Goal: Complete application form: Complete application form

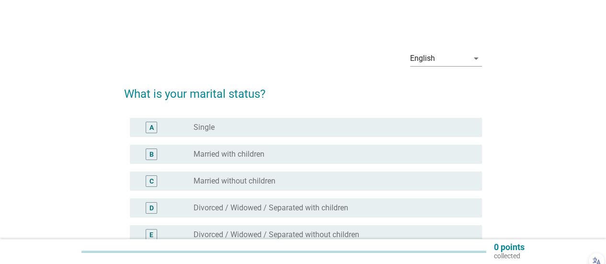
click at [297, 156] on div "radio_button_unchecked Married with children" at bounding box center [329, 154] width 273 height 10
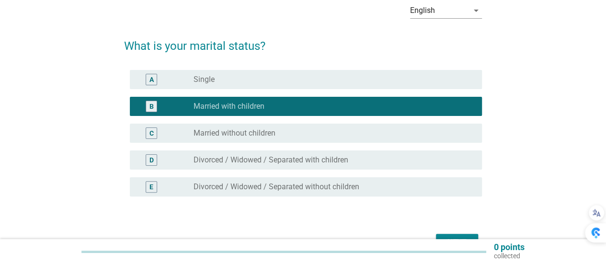
scroll to position [105, 0]
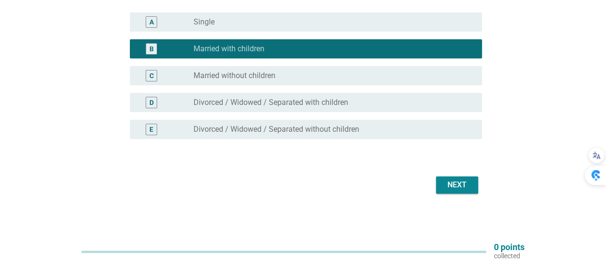
click at [471, 180] on button "Next" at bounding box center [457, 184] width 42 height 17
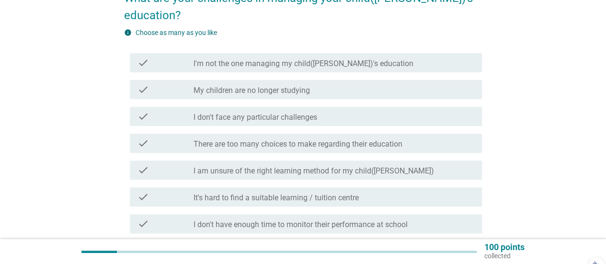
scroll to position [144, 0]
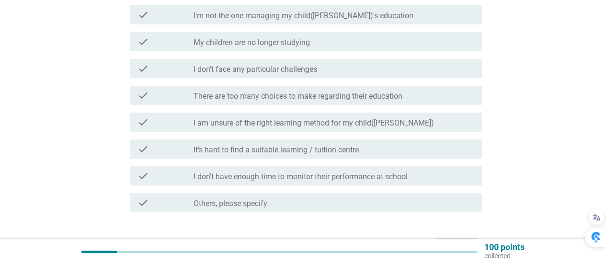
click at [367, 118] on label "I am unsure of the right learning method for my child([PERSON_NAME])" at bounding box center [313, 123] width 240 height 10
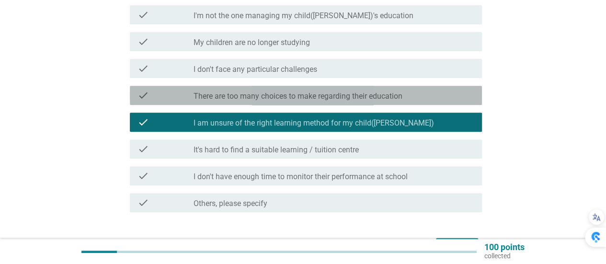
click at [391, 87] on div "check check_box_outline_blank There are too many choices to make regarding thei…" at bounding box center [306, 95] width 352 height 19
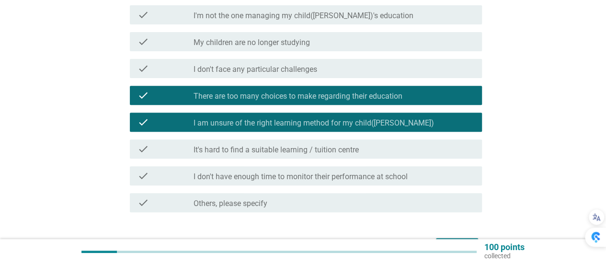
click at [380, 143] on div "check_box_outline_blank It's hard to find a suitable learning / tuition centre" at bounding box center [333, 148] width 281 height 11
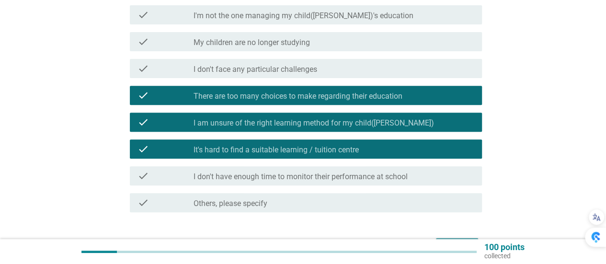
click at [452, 241] on div "Next" at bounding box center [456, 246] width 27 height 11
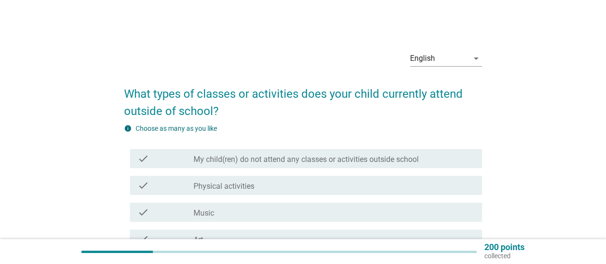
scroll to position [48, 0]
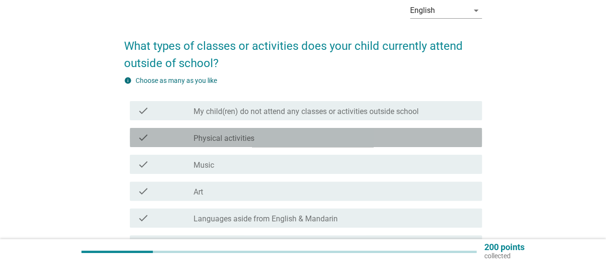
click at [292, 135] on div "check_box_outline_blank Physical activities" at bounding box center [333, 137] width 281 height 11
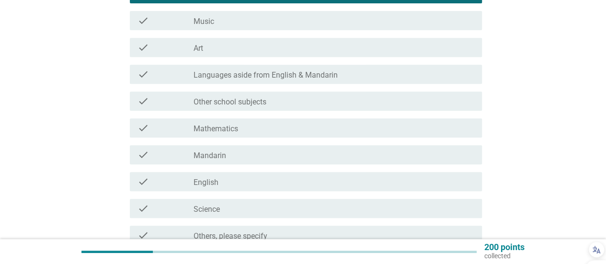
scroll to position [239, 0]
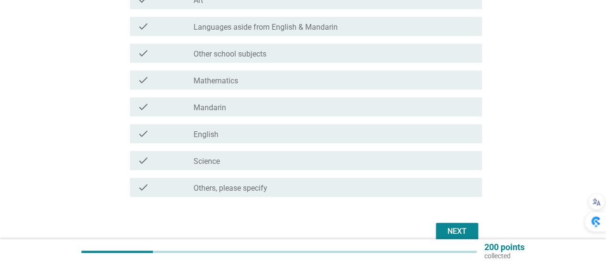
click at [464, 230] on div "Next" at bounding box center [456, 231] width 27 height 11
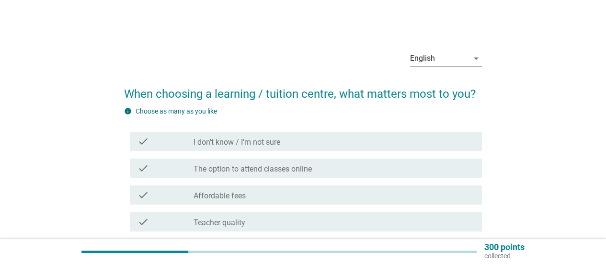
scroll to position [48, 0]
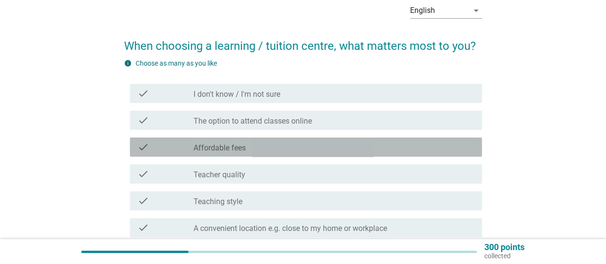
click at [285, 149] on div "check_box_outline_blank Affordable fees" at bounding box center [333, 146] width 281 height 11
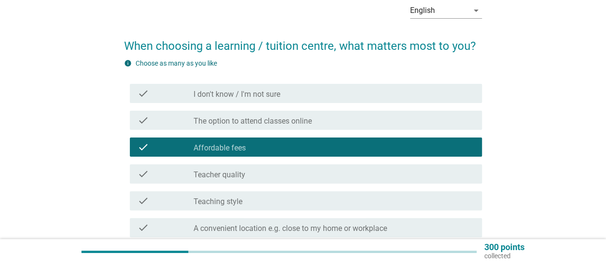
click at [280, 173] on div "check_box_outline_blank Teacher quality" at bounding box center [333, 173] width 281 height 11
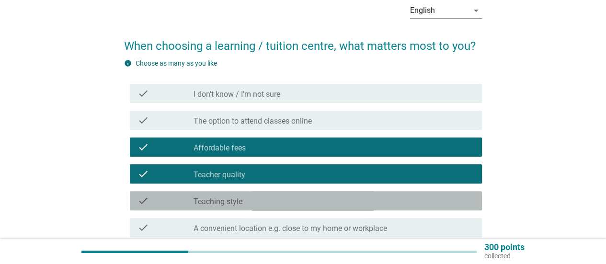
click at [280, 205] on div "check_box_outline_blank Teaching style" at bounding box center [333, 200] width 281 height 11
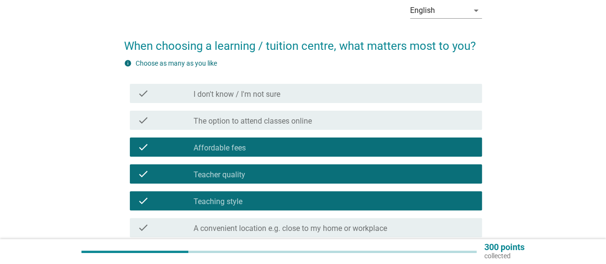
scroll to position [96, 0]
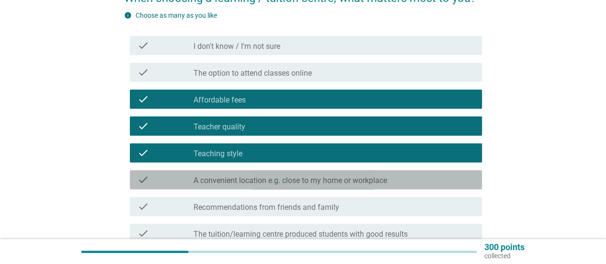
click at [316, 179] on label "A convenient location e.g. close to my home or workplace" at bounding box center [289, 181] width 193 height 10
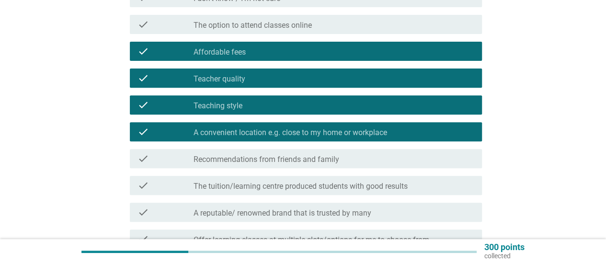
scroll to position [192, 0]
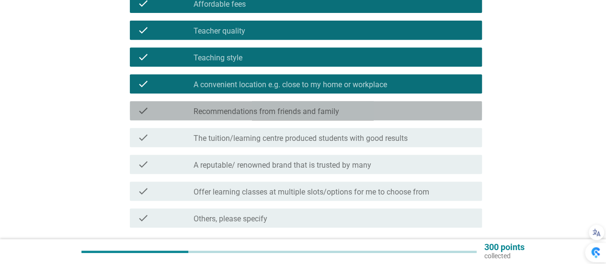
click at [325, 103] on div "check check_box_outline_blank Recommendations from friends and family" at bounding box center [306, 110] width 352 height 19
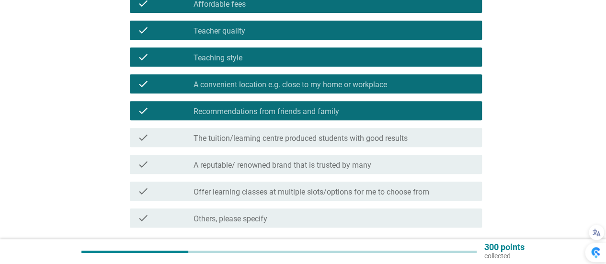
scroll to position [239, 0]
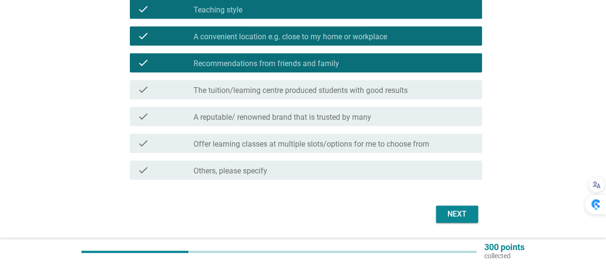
click at [459, 217] on div "Next" at bounding box center [456, 213] width 27 height 11
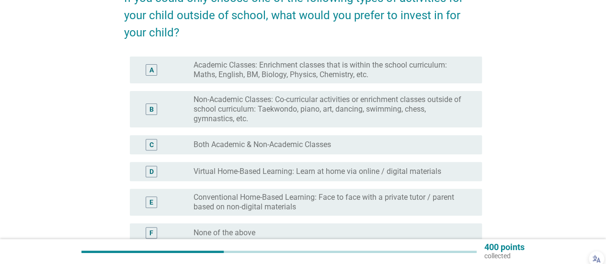
scroll to position [144, 0]
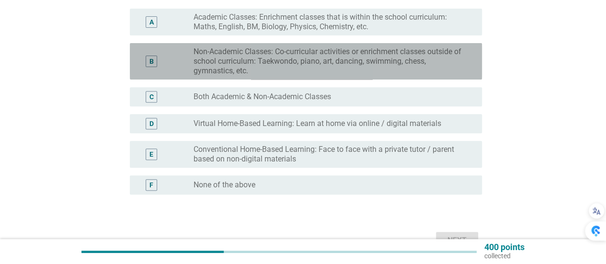
click at [384, 55] on label "Non-Academic Classes: Co-curricular activities or enrichment classes outside of…" at bounding box center [329, 61] width 273 height 29
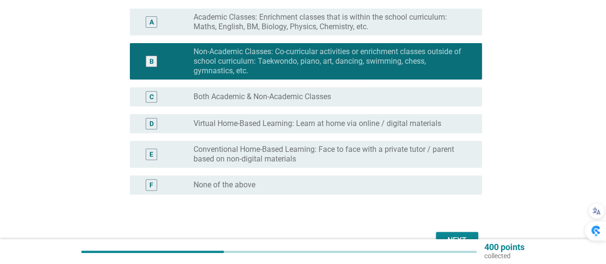
scroll to position [192, 0]
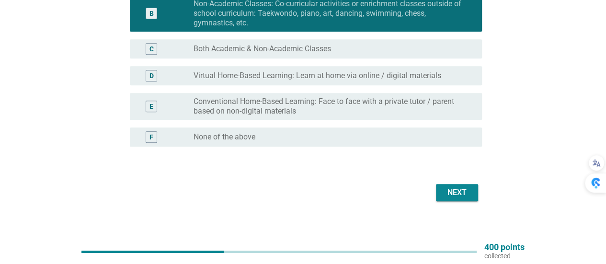
click at [449, 190] on div "Next" at bounding box center [456, 192] width 27 height 11
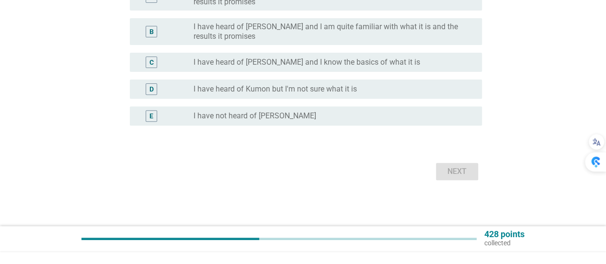
scroll to position [0, 0]
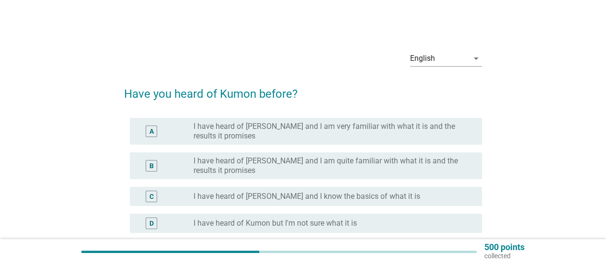
click at [447, 203] on div "C radio_button_unchecked I have heard of [PERSON_NAME] and I know the basics of…" at bounding box center [306, 196] width 352 height 19
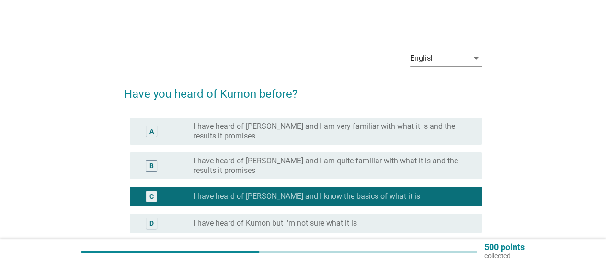
scroll to position [96, 0]
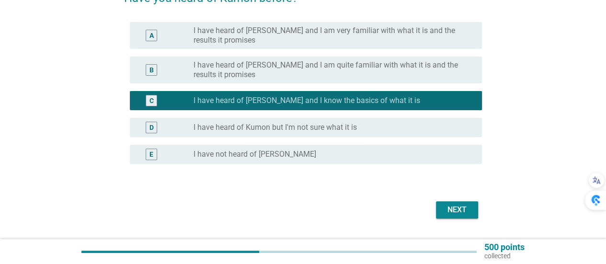
click at [466, 205] on div "Next" at bounding box center [456, 209] width 27 height 11
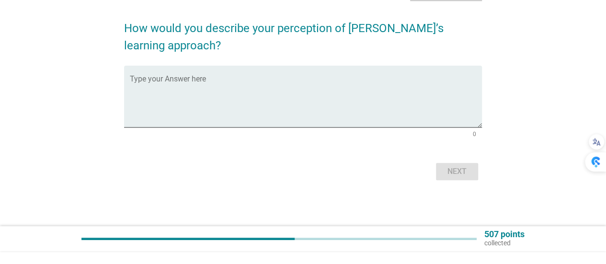
scroll to position [0, 0]
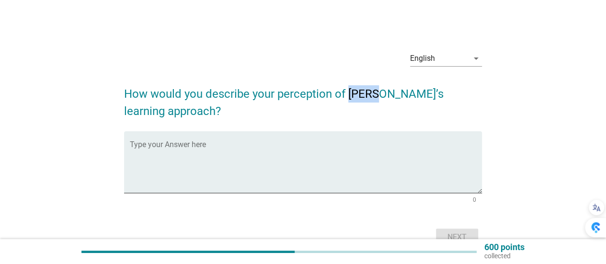
drag, startPoint x: 349, startPoint y: 92, endPoint x: 380, endPoint y: 93, distance: 31.6
click at [380, 93] on h2 "How would you describe your perception of [PERSON_NAME]’s learning approach?" at bounding box center [303, 98] width 358 height 44
copy h2 "Kumon"
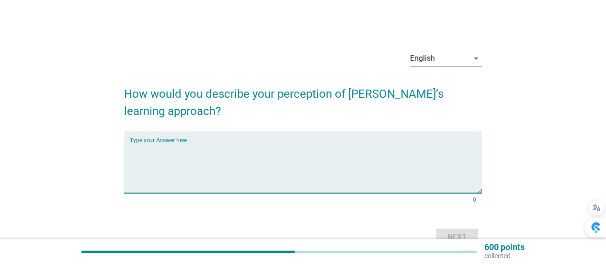
click at [203, 157] on textarea "Type your Answer here" at bounding box center [306, 168] width 352 height 50
paste textarea "a global self-learning and after-school enrichment program focused on developin…"
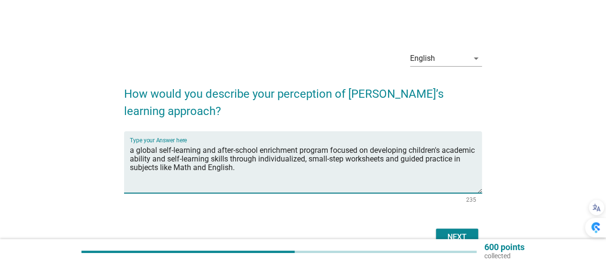
click at [132, 152] on textarea "a global self-learning and after-school enrichment program focused on developin…" at bounding box center [306, 168] width 352 height 50
drag, startPoint x: 382, startPoint y: 150, endPoint x: 125, endPoint y: 152, distance: 256.6
click at [125, 152] on div "Type your Answer here dea global self-learning and after-school enrichment prog…" at bounding box center [303, 162] width 358 height 62
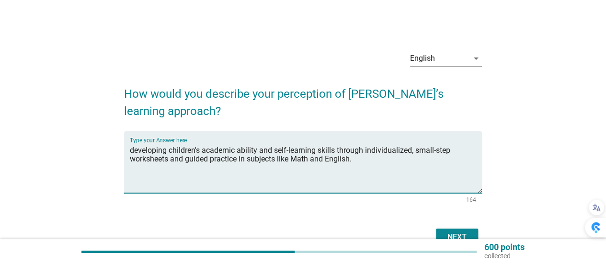
drag, startPoint x: 261, startPoint y: 149, endPoint x: 360, endPoint y: 163, distance: 100.0
click at [360, 163] on textarea "developing children's academic ability and self-learning skills through individ…" at bounding box center [306, 168] width 352 height 50
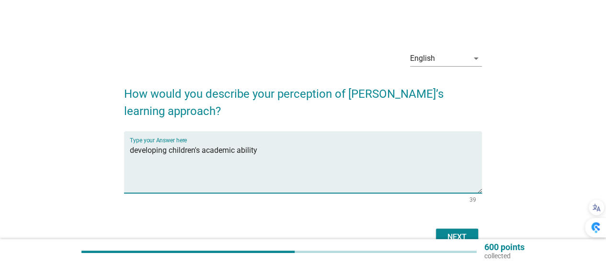
type textarea "developing children's academic ability"
click at [462, 233] on div "Next" at bounding box center [456, 236] width 27 height 11
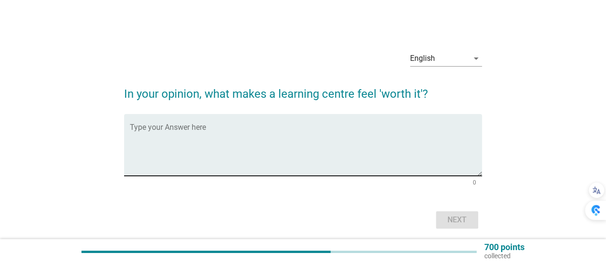
click at [326, 148] on textarea "Type your Answer here" at bounding box center [306, 150] width 352 height 50
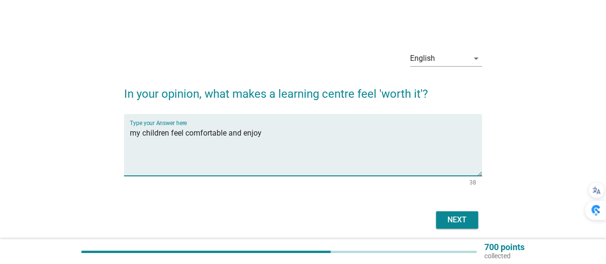
type textarea "my children feel comfortable and enjoy"
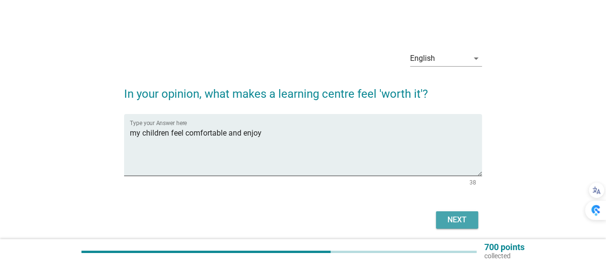
click at [460, 218] on div "Next" at bounding box center [456, 219] width 27 height 11
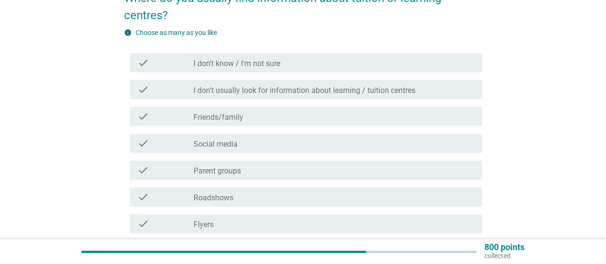
scroll to position [144, 0]
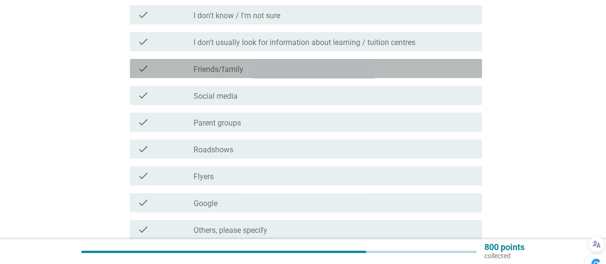
click at [264, 69] on div "check_box_outline_blank Friends/family" at bounding box center [333, 68] width 281 height 11
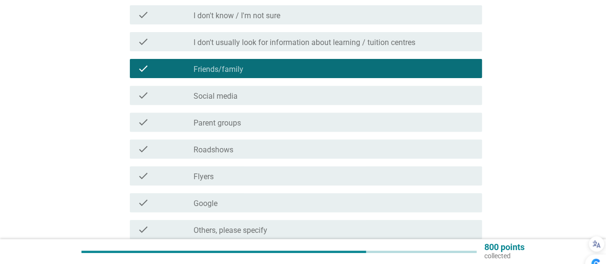
click at [260, 93] on div "check_box_outline_blank Social media" at bounding box center [333, 95] width 281 height 11
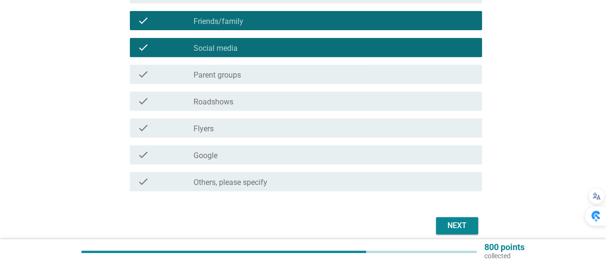
scroll to position [233, 0]
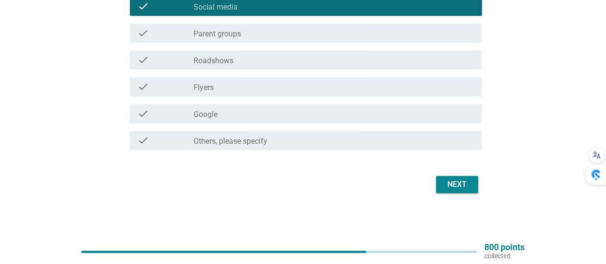
click at [467, 186] on div "Next" at bounding box center [456, 184] width 27 height 11
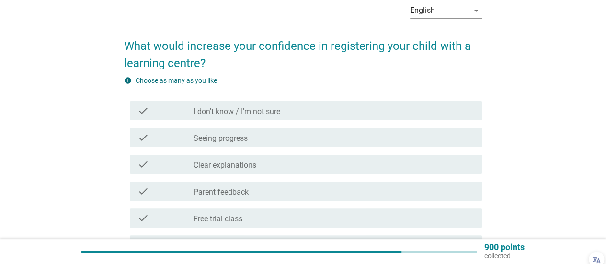
scroll to position [96, 0]
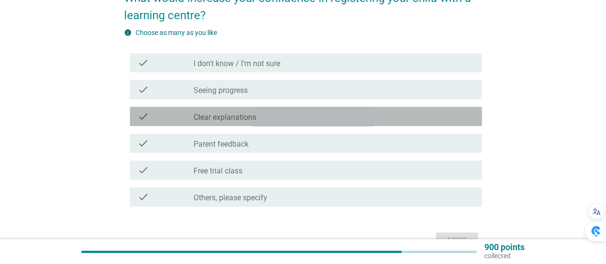
click at [288, 124] on div "check check_box_outline_blank Clear explanations" at bounding box center [306, 116] width 352 height 19
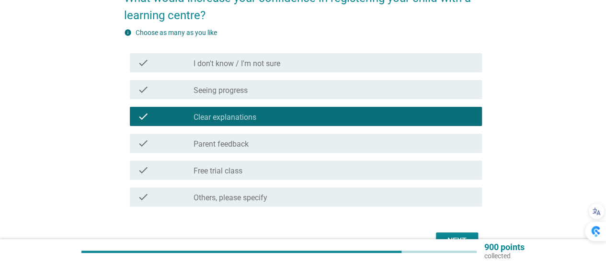
click at [272, 87] on div "check_box_outline_blank Seeing progress" at bounding box center [333, 89] width 281 height 11
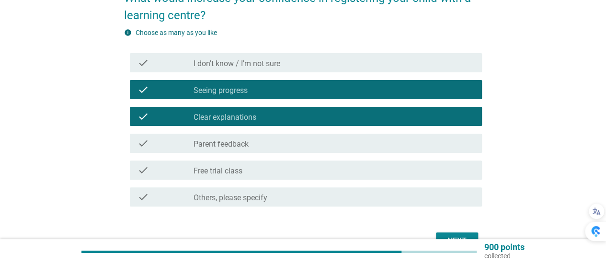
scroll to position [144, 0]
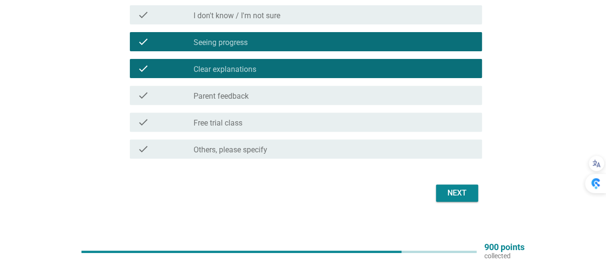
click at [469, 191] on div "Next" at bounding box center [456, 192] width 27 height 11
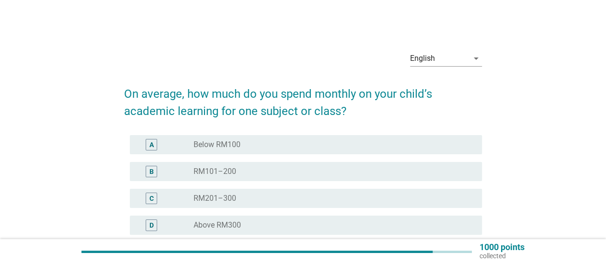
scroll to position [48, 0]
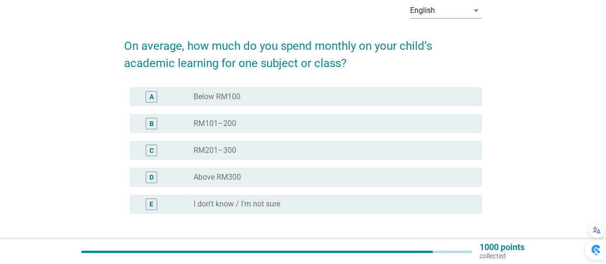
click at [260, 179] on div "radio_button_unchecked Above RM300" at bounding box center [329, 177] width 273 height 10
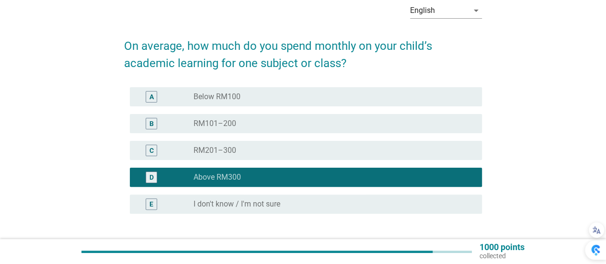
scroll to position [96, 0]
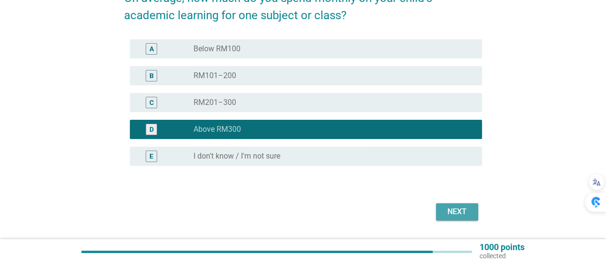
click at [463, 214] on div "Next" at bounding box center [456, 211] width 27 height 11
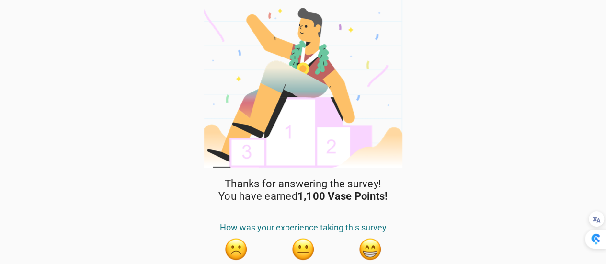
scroll to position [39, 0]
